Goal: Information Seeking & Learning: Find specific fact

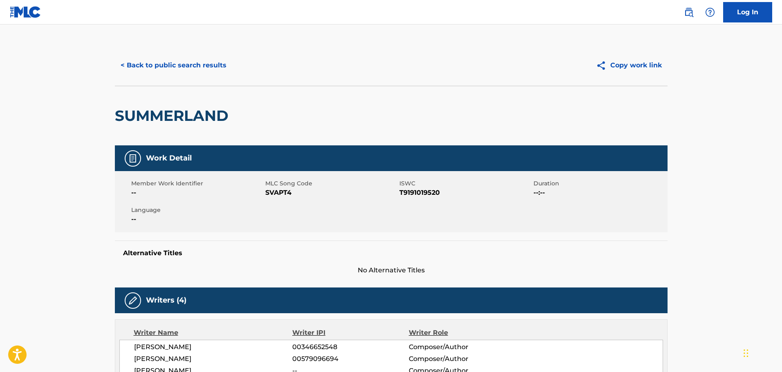
click at [200, 61] on button "< Back to public search results" at bounding box center [173, 65] width 117 height 20
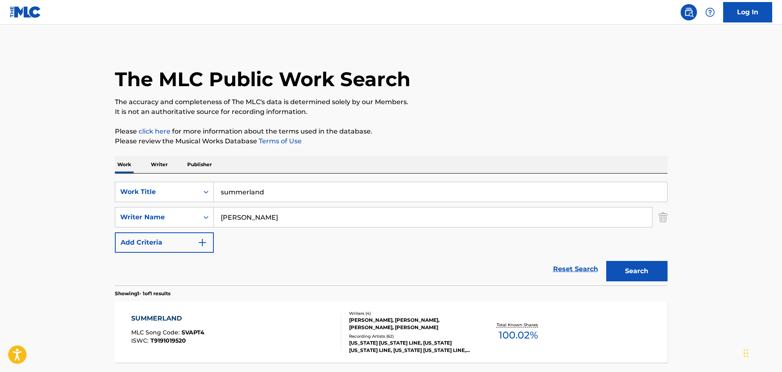
scroll to position [26, 0]
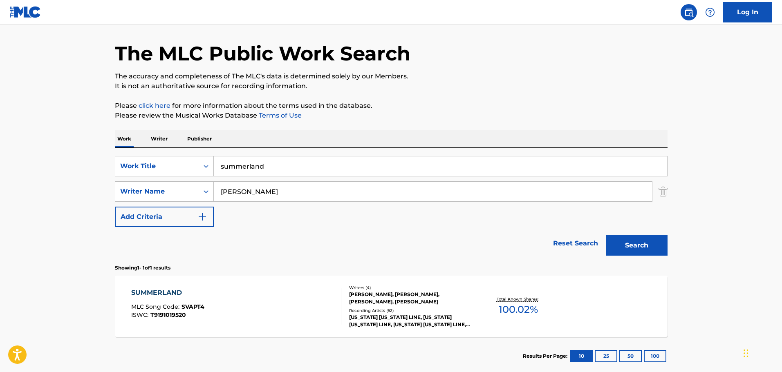
drag, startPoint x: 291, startPoint y: 161, endPoint x: 137, endPoint y: 147, distance: 154.7
click at [137, 147] on div "Work Writer Publisher SearchWithCriteria457df468-bce4-4d3b-ab23-4ef9db7e842d Wo…" at bounding box center [391, 252] width 553 height 245
click at [287, 176] on div "summerland" at bounding box center [441, 166] width 454 height 20
click at [294, 170] on input "summerland" at bounding box center [440, 167] width 453 height 20
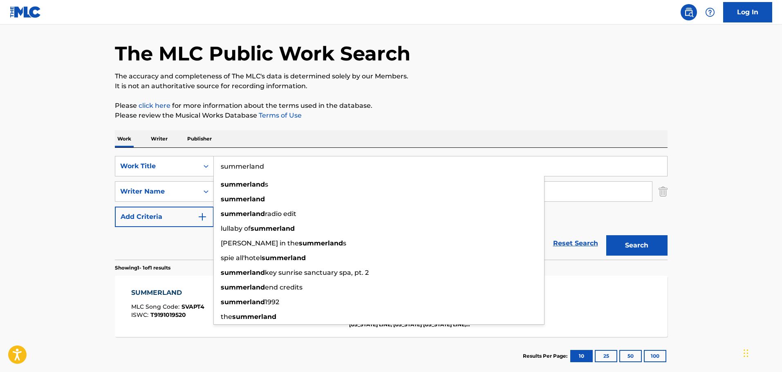
drag, startPoint x: 328, startPoint y: 167, endPoint x: 93, endPoint y: 159, distance: 235.2
click at [93, 159] on main "The MLC Public Work Search The accuracy and completeness of The MLC's data is d…" at bounding box center [391, 189] width 782 height 381
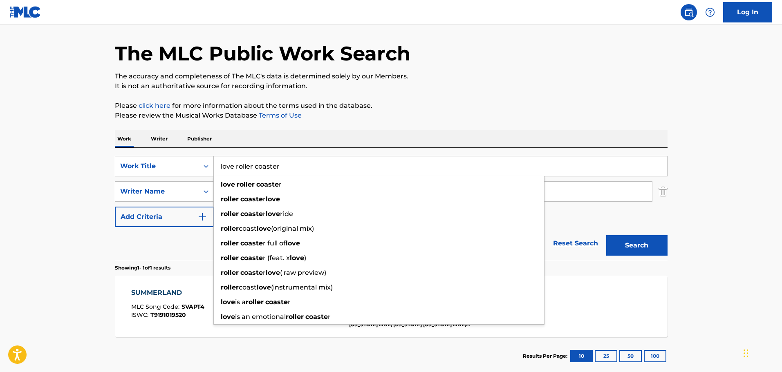
type input "love roller coaster"
click at [606, 235] on button "Search" at bounding box center [636, 245] width 61 height 20
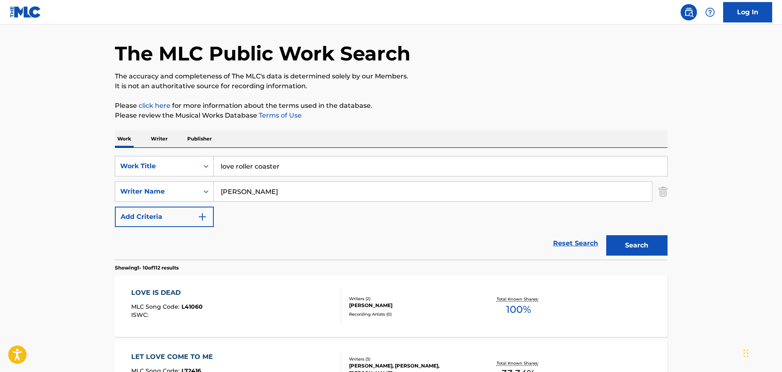
drag, startPoint x: 269, startPoint y: 197, endPoint x: 112, endPoint y: 188, distance: 157.7
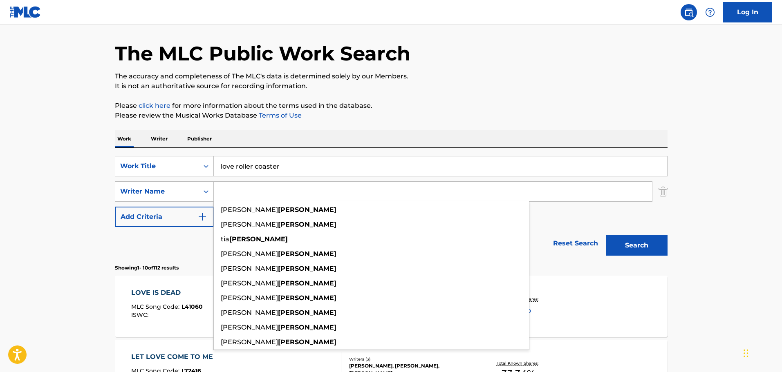
click at [606, 235] on button "Search" at bounding box center [636, 245] width 61 height 20
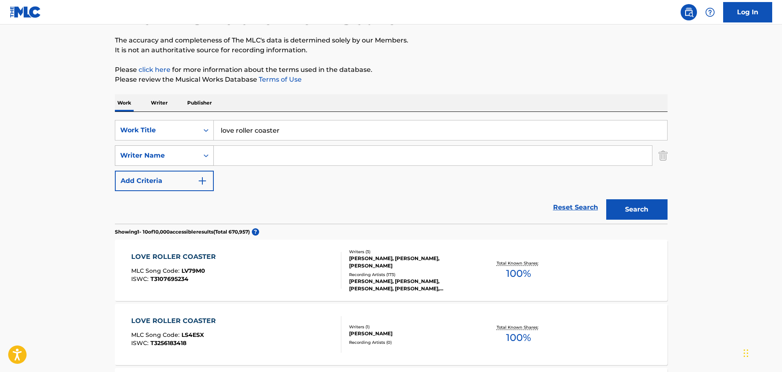
scroll to position [108, 0]
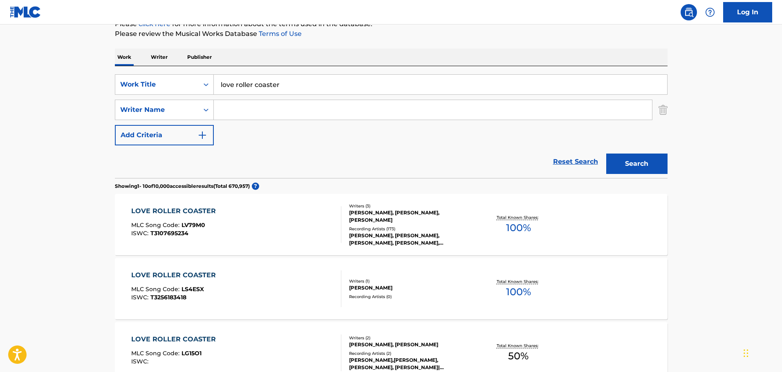
click at [271, 215] on div "LOVE ROLLER COASTER MLC Song Code : LV79M0 ISWC : T3107695234" at bounding box center [236, 224] width 210 height 37
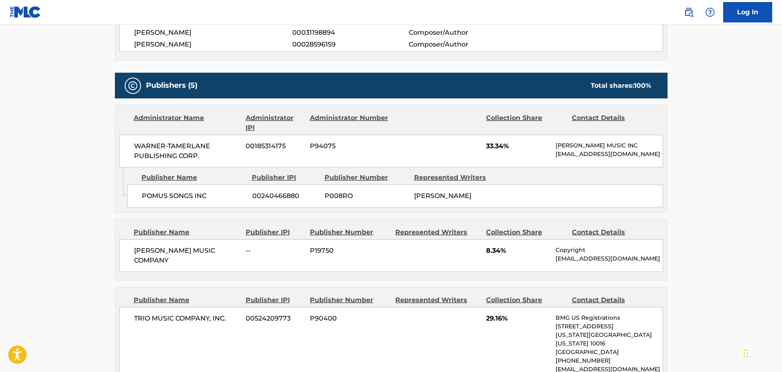
scroll to position [327, 0]
click at [140, 202] on div "POMUS SONGS INC 00240466880 P008RO [PERSON_NAME]" at bounding box center [395, 195] width 536 height 23
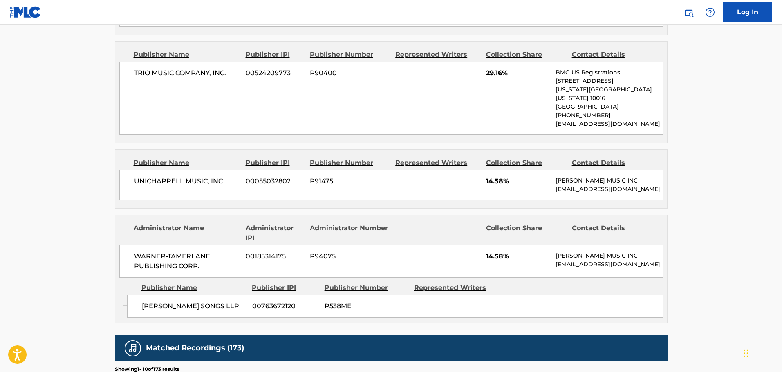
scroll to position [450, 0]
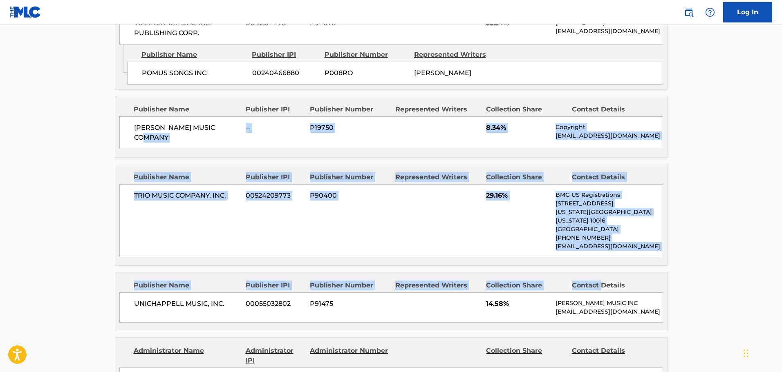
drag, startPoint x: 602, startPoint y: 278, endPoint x: 238, endPoint y: 127, distance: 394.6
click at [238, 127] on div "Publishers (5) Total shares: 100 % Administrator Name Administrator IPI Adminis…" at bounding box center [391, 198] width 553 height 496
click at [430, 284] on div "Represented Writers" at bounding box center [437, 286] width 85 height 10
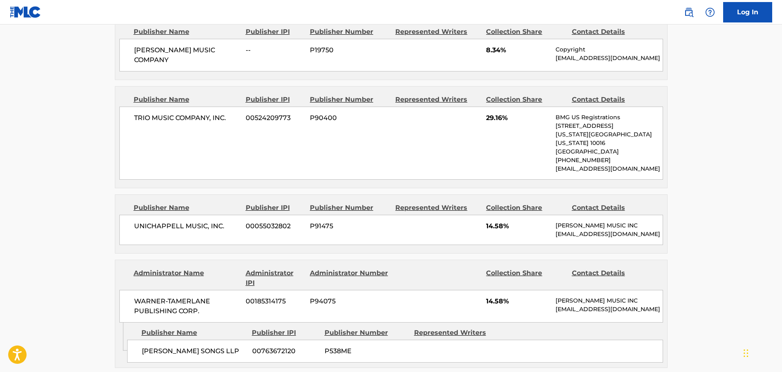
scroll to position [613, 0]
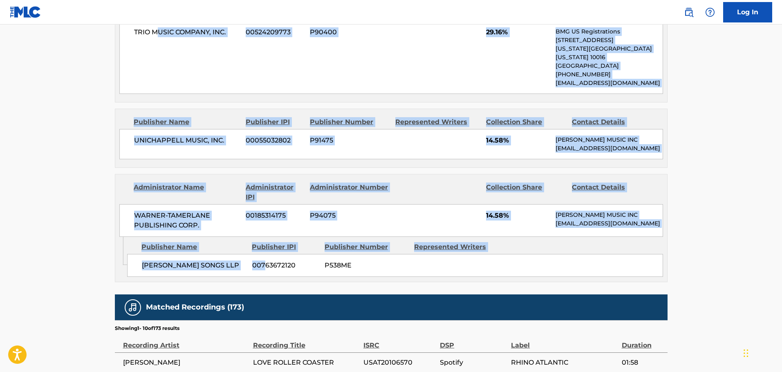
drag, startPoint x: 265, startPoint y: 283, endPoint x: 172, endPoint y: 97, distance: 208.2
click at [155, 84] on div "Publishers (5) Total shares: 100 % Administrator Name Administrator IPI Adminis…" at bounding box center [391, 34] width 553 height 496
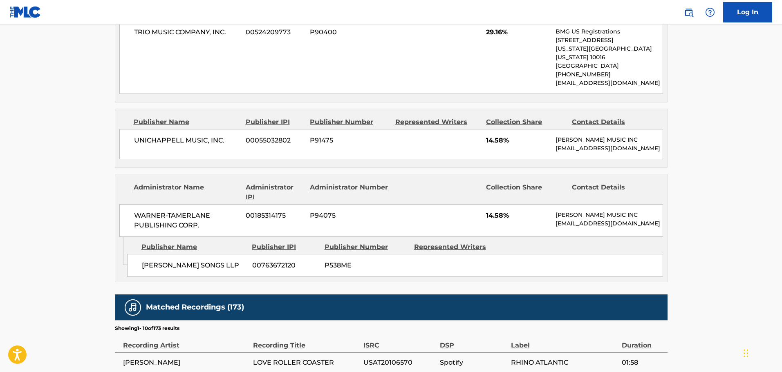
click at [541, 267] on div "[PERSON_NAME] SONGS LLP 00763672120 P538ME" at bounding box center [395, 265] width 536 height 23
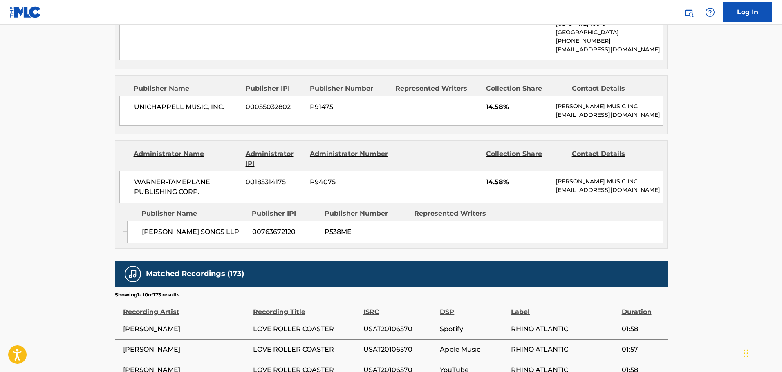
scroll to position [531, 0]
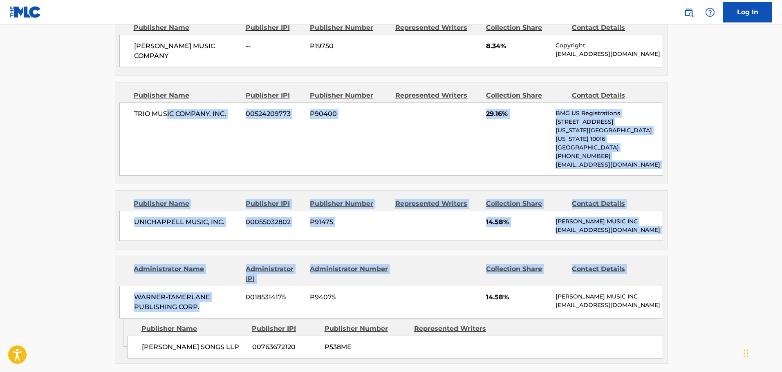
drag, startPoint x: 208, startPoint y: 308, endPoint x: 166, endPoint y: 114, distance: 198.3
click at [166, 114] on div "Publishers (5) Total shares: 100 % Administrator Name Administrator IPI Adminis…" at bounding box center [391, 116] width 553 height 496
click at [437, 201] on div "Represented Writers" at bounding box center [437, 204] width 85 height 10
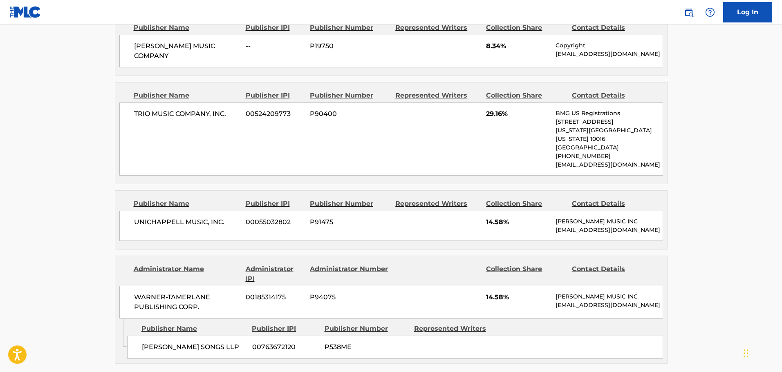
scroll to position [409, 0]
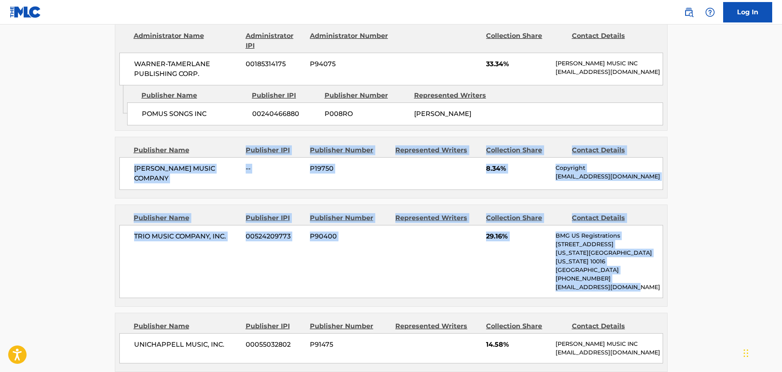
drag, startPoint x: 571, startPoint y: 276, endPoint x: 210, endPoint y: 146, distance: 383.7
click at [210, 146] on div "Publishers (5) Total shares: 100 % Administrator Name Administrator IPI Adminis…" at bounding box center [391, 239] width 553 height 496
click at [402, 234] on div "TRIO MUSIC COMPANY, INC. 00524209773 P90400 29.16% BMG US Registrations [STREET…" at bounding box center [391, 261] width 544 height 73
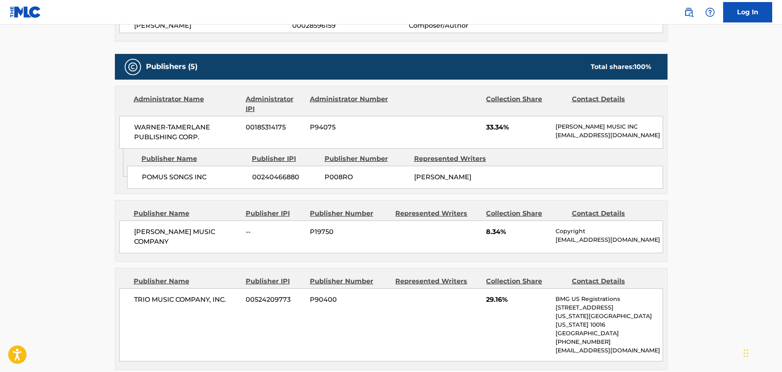
scroll to position [204, 0]
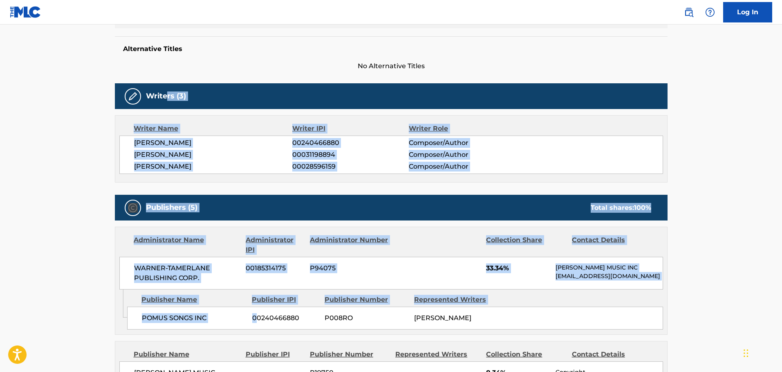
drag, startPoint x: 257, startPoint y: 326, endPoint x: 504, endPoint y: 253, distance: 257.9
click at [537, 263] on div "WARNER-[PERSON_NAME] PUBLISHING CORP. 00185314175 P94075 33.34% [PERSON_NAME] M…" at bounding box center [391, 273] width 544 height 33
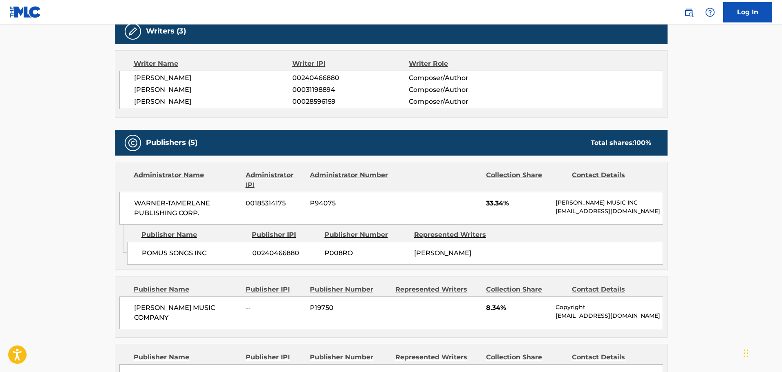
scroll to position [368, 0]
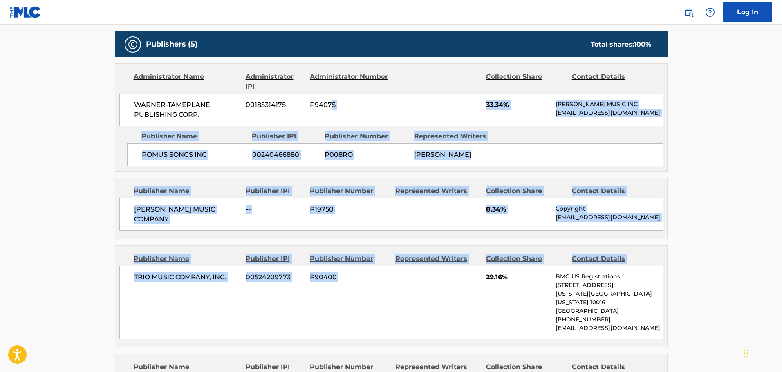
drag, startPoint x: 338, startPoint y: 118, endPoint x: 346, endPoint y: 121, distance: 8.1
click at [329, 105] on div "Publishers (5) Total shares: 100 % Administrator Name Administrator IPI Adminis…" at bounding box center [391, 279] width 553 height 496
click at [619, 213] on p "Copyright" at bounding box center [609, 209] width 107 height 9
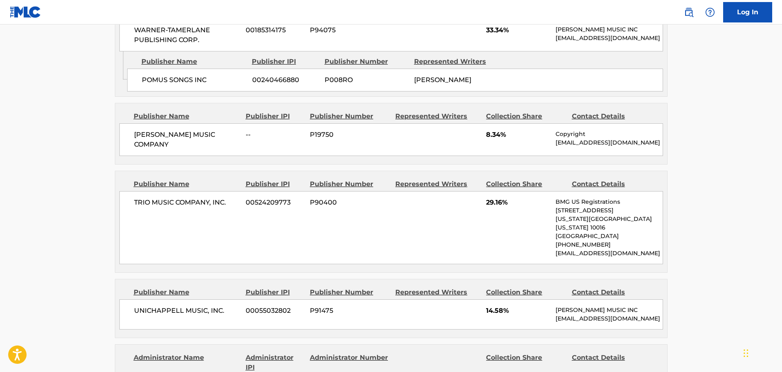
scroll to position [531, 0]
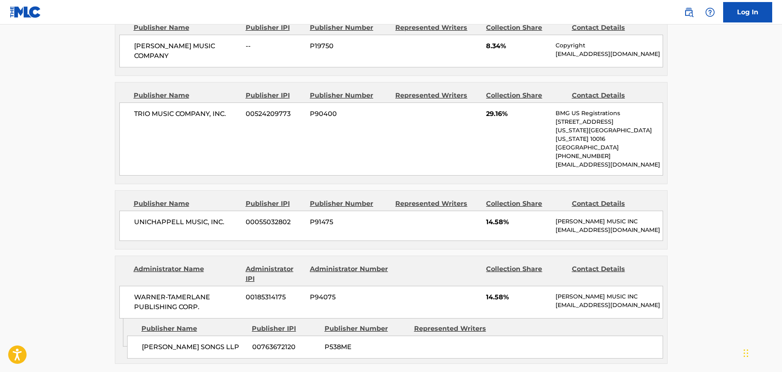
drag, startPoint x: 502, startPoint y: 252, endPoint x: 423, endPoint y: 197, distance: 97.0
click at [423, 197] on div "Publishers (5) Total shares: 100 % Administrator Name Administrator IPI Adminis…" at bounding box center [391, 116] width 553 height 496
click at [639, 291] on div "Administrator Name Administrator IPI Administrator Number Collection Share Cont…" at bounding box center [391, 287] width 552 height 63
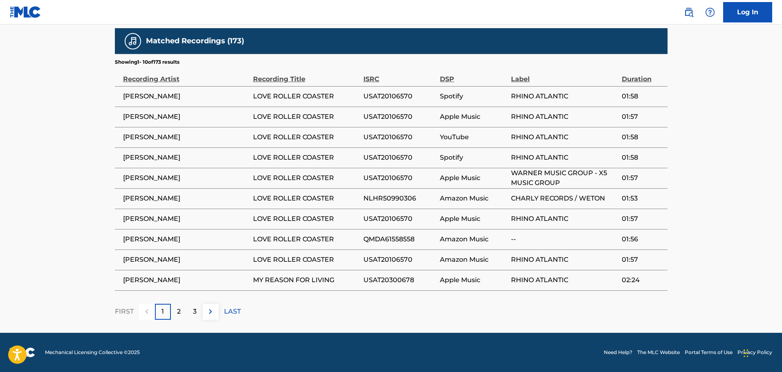
scroll to position [892, 0]
drag, startPoint x: 242, startPoint y: 251, endPoint x: 260, endPoint y: 87, distance: 164.9
click at [219, 49] on div "Matched Recordings (173) Showing 1 - 10 of 173 results Recording Artist Recordi…" at bounding box center [391, 174] width 553 height 292
click at [509, 207] on td "Amazon Music" at bounding box center [475, 198] width 71 height 20
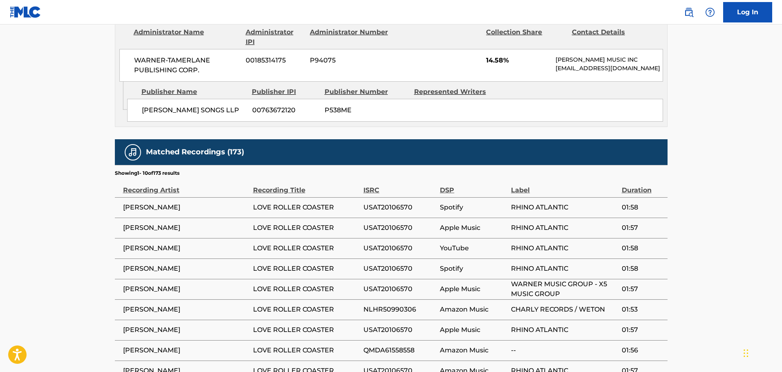
scroll to position [606, 0]
